Goal: Obtain resource: Download file/media

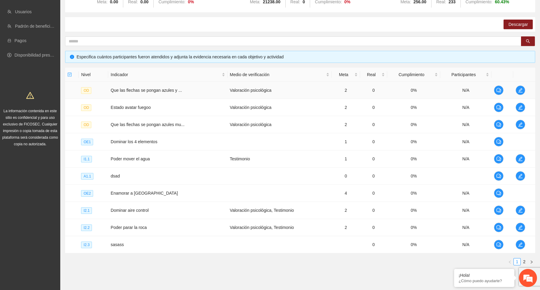
scroll to position [103, 0]
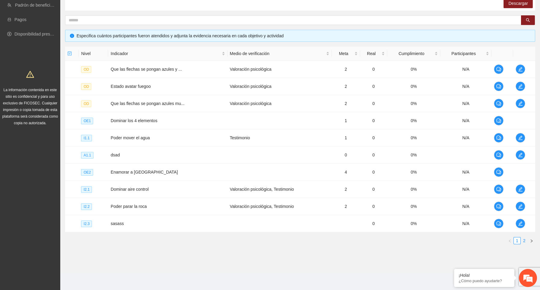
click at [525, 241] on link "2" at bounding box center [524, 241] width 7 height 7
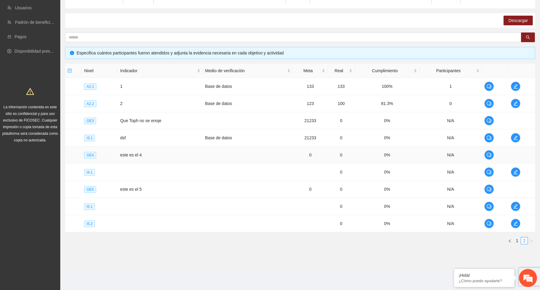
scroll to position [0, 0]
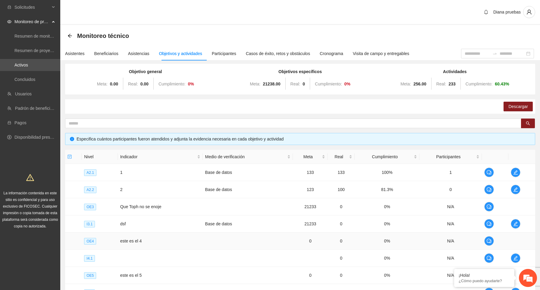
scroll to position [86, 0]
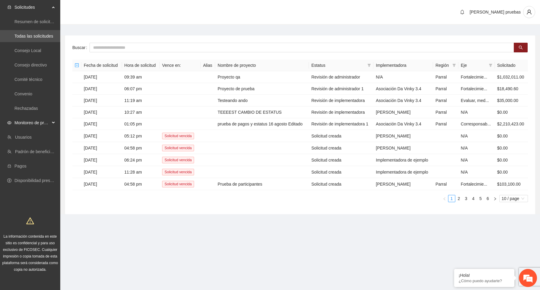
click at [54, 121] on div "Monitoreo de proyectos" at bounding box center [30, 123] width 60 height 12
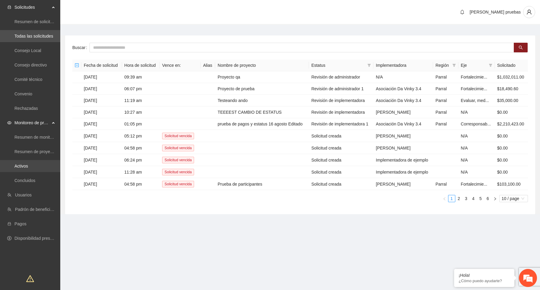
click at [28, 169] on link "Activos" at bounding box center [21, 166] width 14 height 5
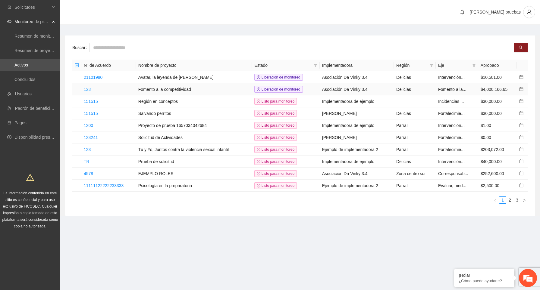
click at [89, 90] on link "123" at bounding box center [87, 89] width 7 height 5
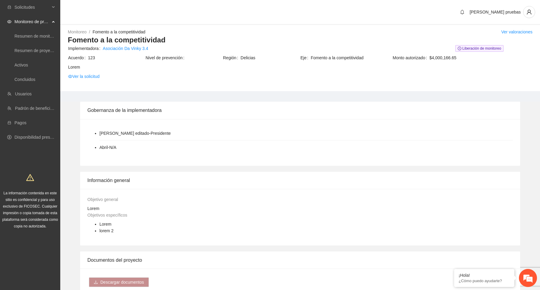
scroll to position [394, 0]
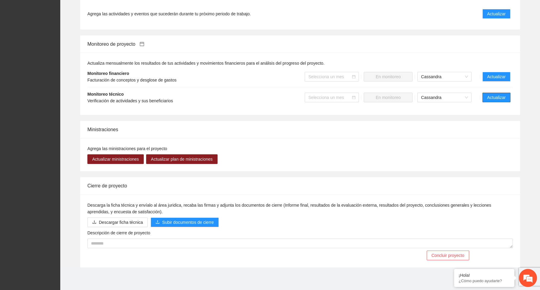
click at [502, 99] on span "Actualizar" at bounding box center [496, 97] width 18 height 7
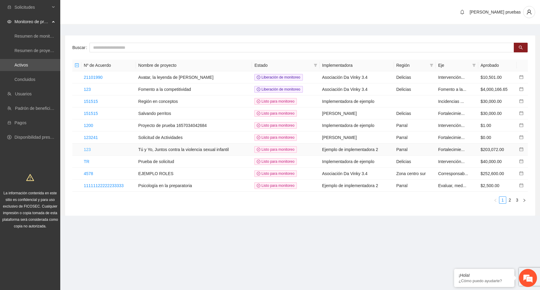
click at [89, 148] on link "123" at bounding box center [87, 149] width 7 height 5
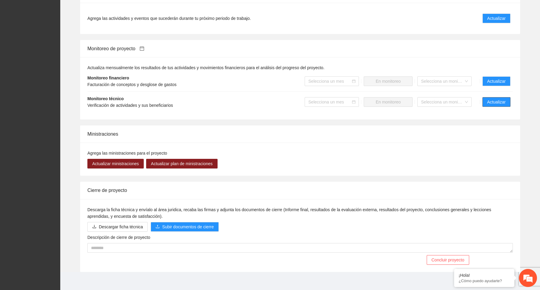
scroll to position [423, 0]
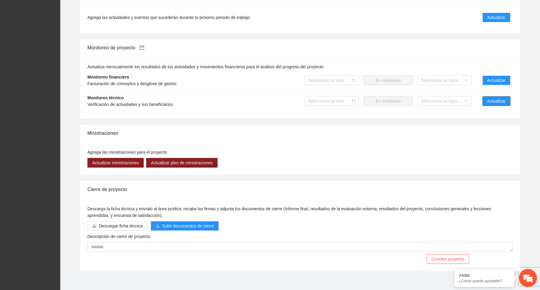
click at [489, 101] on span "Actualizar" at bounding box center [496, 101] width 18 height 7
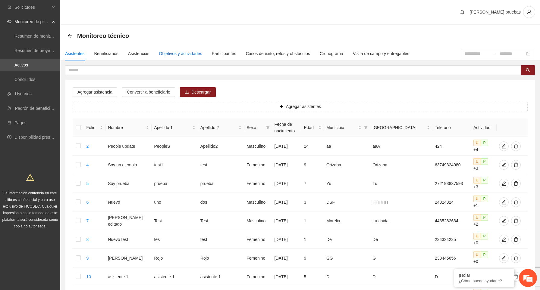
click at [188, 50] on div "Objetivos y actividades" at bounding box center [180, 53] width 43 height 7
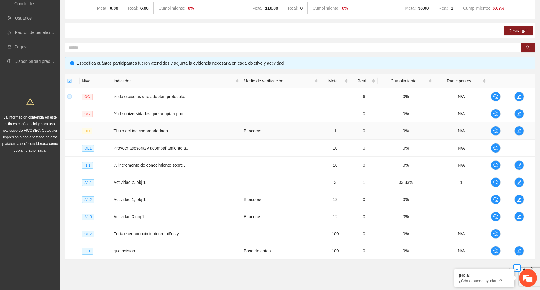
scroll to position [76, 0]
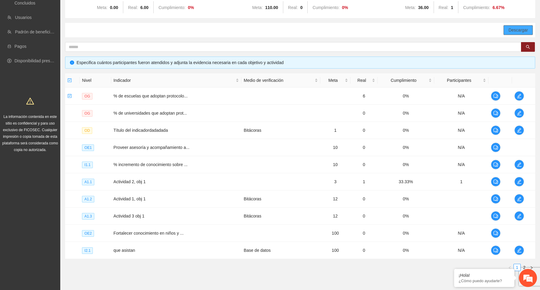
click at [511, 35] on button "Descargar" at bounding box center [517, 30] width 29 height 10
click at [520, 96] on icon "edit" at bounding box center [518, 96] width 5 height 5
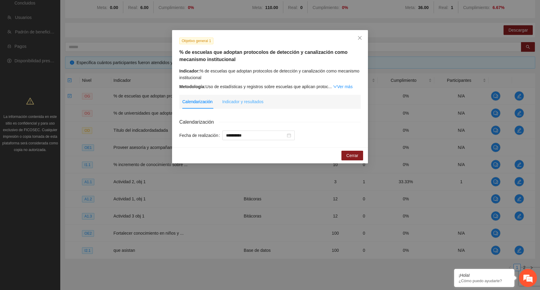
click at [244, 97] on div "Indicador y resultados" at bounding box center [242, 102] width 41 height 14
